Goal: Information Seeking & Learning: Learn about a topic

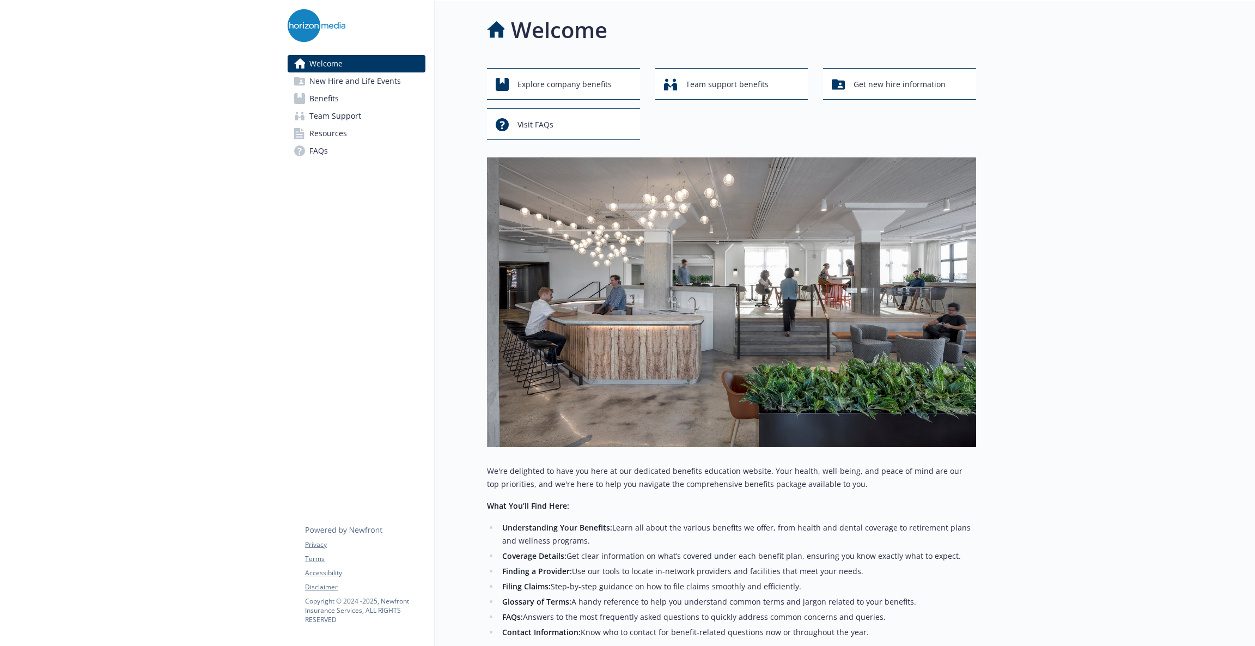
click at [348, 101] on link "Benefits" at bounding box center [357, 98] width 138 height 17
